Goal: Task Accomplishment & Management: Manage account settings

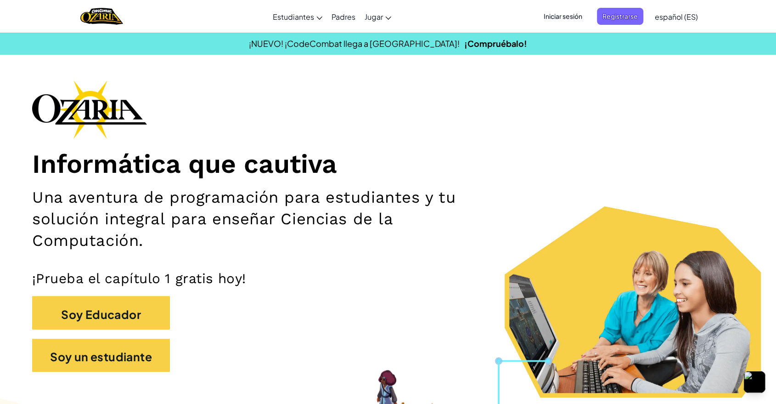
click at [563, 21] on span "Iniciar sesión" at bounding box center [563, 16] width 50 height 17
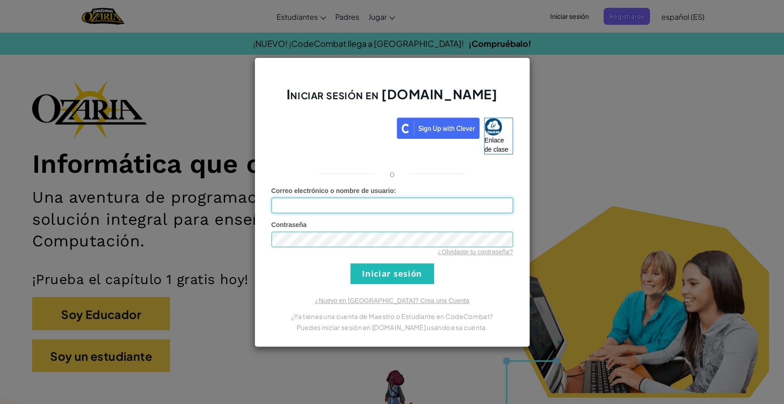
click at [386, 199] on input "Correo electrónico o nombre de usuario :" at bounding box center [392, 206] width 242 height 16
click at [339, 205] on input "[EMAIL_ADDRESS][DOMAIN_NAME]" at bounding box center [392, 206] width 242 height 16
type input "[EMAIL_ADDRESS][DOMAIN_NAME]"
click at [410, 271] on input "Iniciar sesión" at bounding box center [392, 273] width 84 height 21
click at [410, 270] on input "Iniciar sesión" at bounding box center [392, 273] width 84 height 21
